Goal: Transaction & Acquisition: Purchase product/service

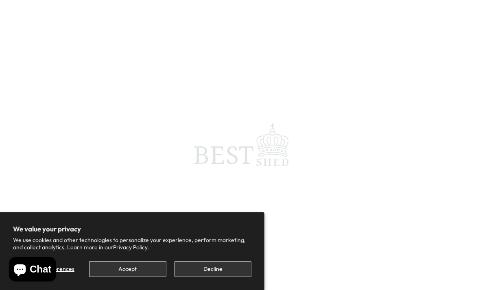
click at [231, 271] on button "Decline" at bounding box center [213, 269] width 77 height 16
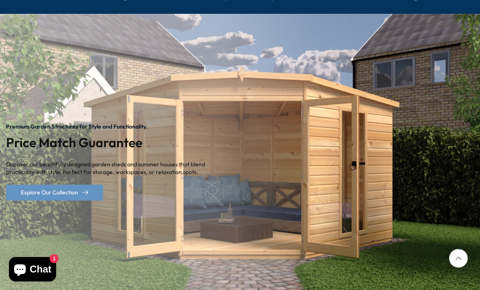
scroll to position [106, 0]
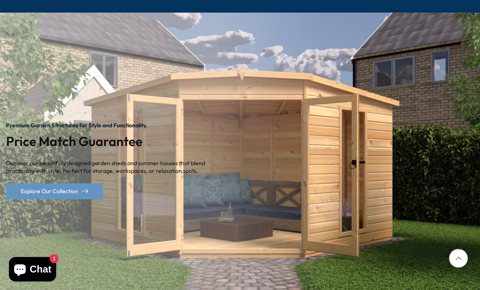
click at [310, 102] on img "1 / 2" at bounding box center [240, 161] width 480 height 296
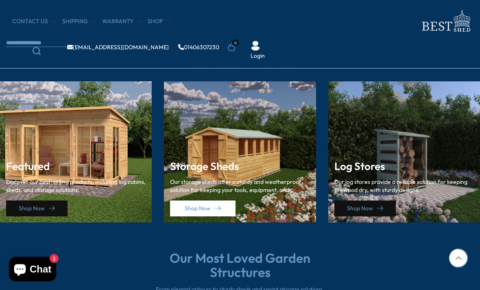
scroll to position [1101, 0]
click at [212, 206] on link "Shop Now" at bounding box center [202, 209] width 65 height 16
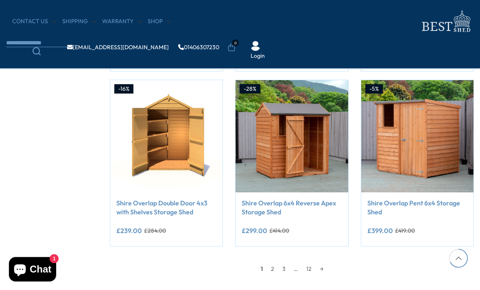
scroll to position [648, 0]
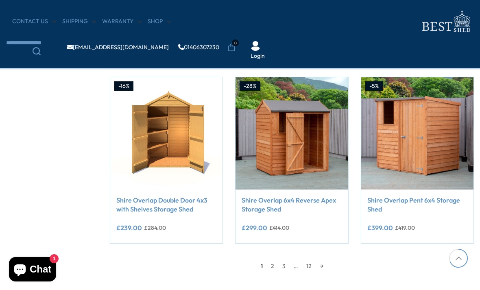
click at [326, 267] on link "→" at bounding box center [322, 266] width 12 height 12
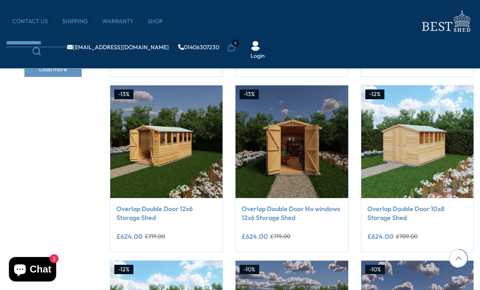
scroll to position [465, 0]
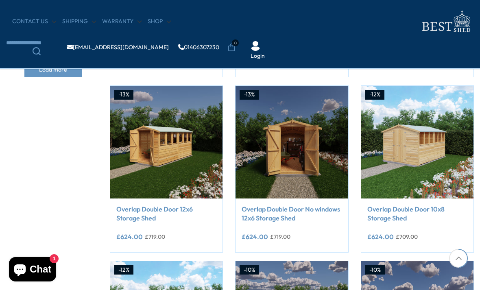
click at [410, 220] on link "Overlap Double Door 10x8 Storage Shed" at bounding box center [417, 214] width 100 height 18
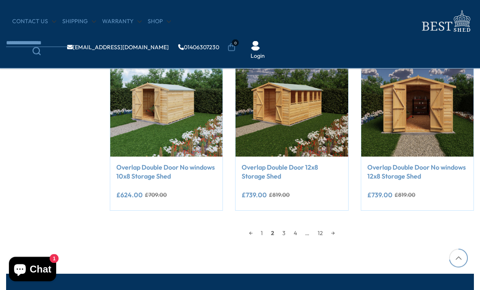
scroll to position [681, 0]
click at [333, 233] on link "→" at bounding box center [333, 233] width 12 height 12
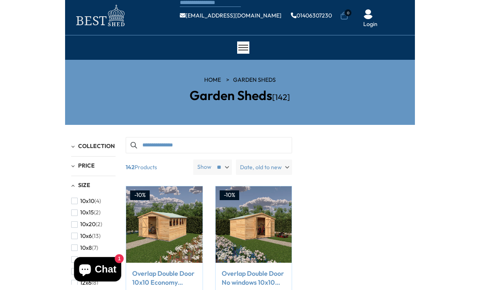
scroll to position [59, 0]
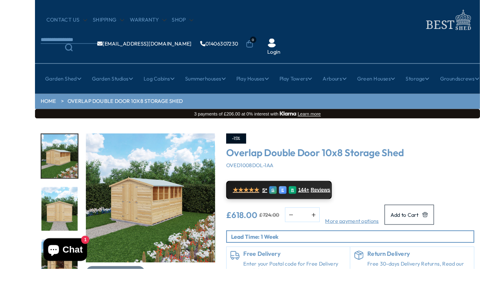
scroll to position [67, 0]
